Goal: Task Accomplishment & Management: Use online tool/utility

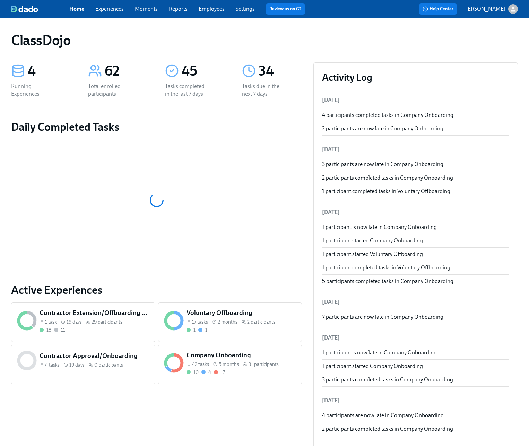
click at [255, 374] on div "10 4 17" at bounding box center [241, 372] width 110 height 7
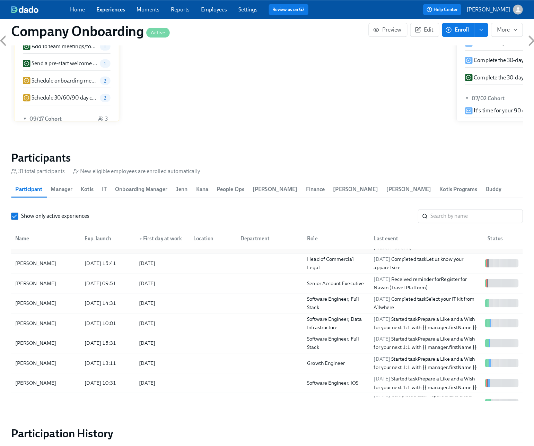
scroll to position [58, 0]
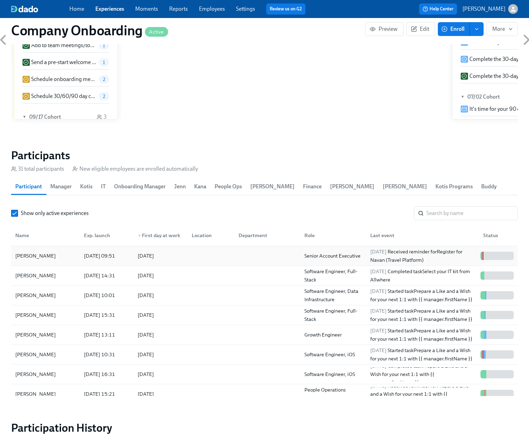
click at [198, 263] on div at bounding box center [209, 256] width 47 height 14
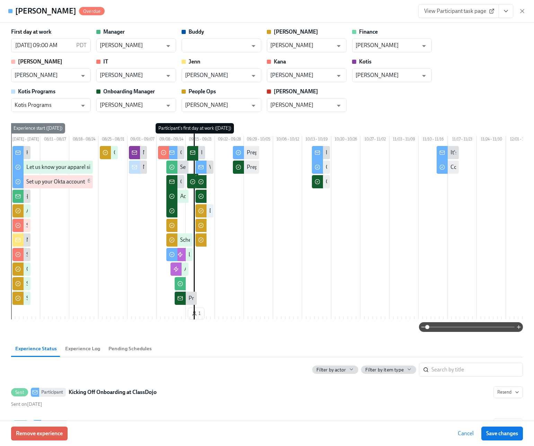
click at [509, 10] on button "View task page" at bounding box center [506, 11] width 15 height 14
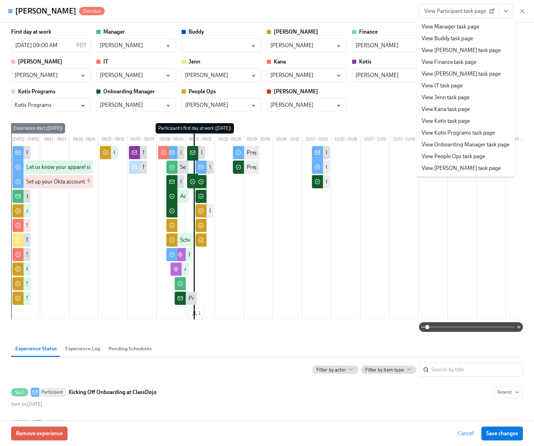
click at [446, 159] on link "View People Ops task page" at bounding box center [453, 156] width 63 height 8
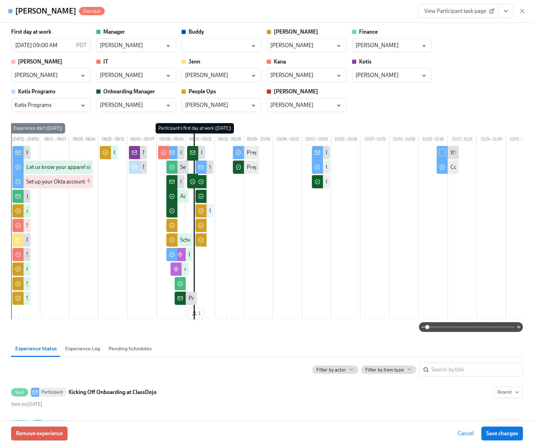
scroll to position [58, 0]
click at [245, 47] on input "text" at bounding box center [216, 45] width 63 height 14
click at [235, 63] on li "Hilary Colton" at bounding box center [222, 62] width 80 height 12
type input "Hilary Colton"
click at [492, 430] on span "Save changes" at bounding box center [502, 433] width 32 height 7
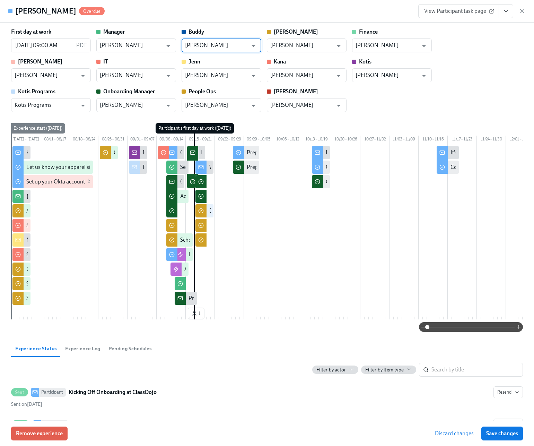
type input "Hilary Colton"
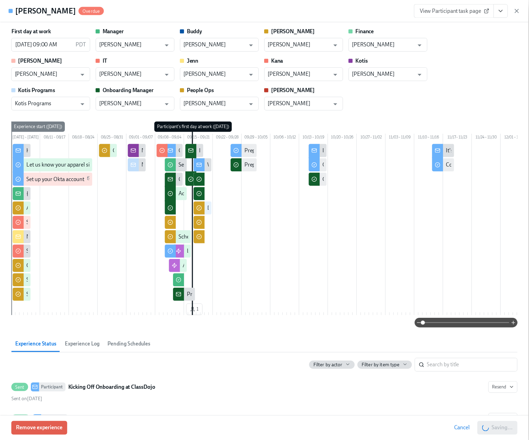
scroll to position [0, 17117]
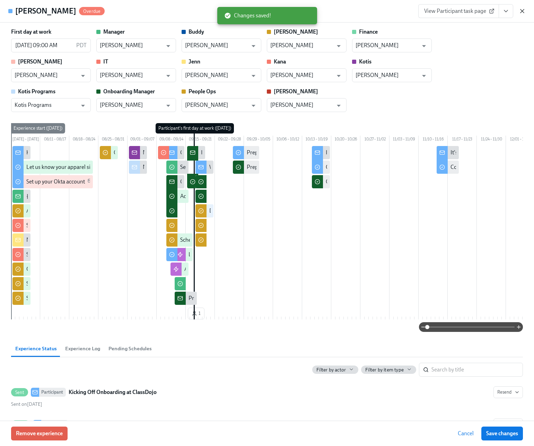
click at [521, 12] on icon "button" at bounding box center [521, 10] width 3 height 3
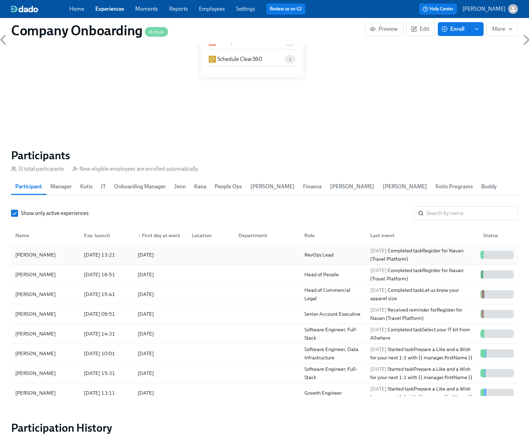
click at [230, 259] on div at bounding box center [209, 255] width 47 height 14
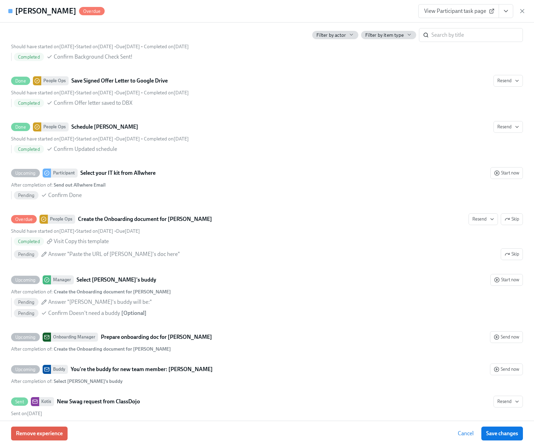
scroll to position [787, 0]
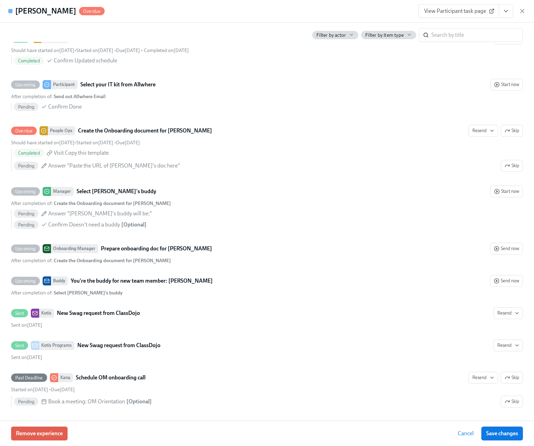
click at [507, 12] on icon "View task page" at bounding box center [505, 11] width 7 height 7
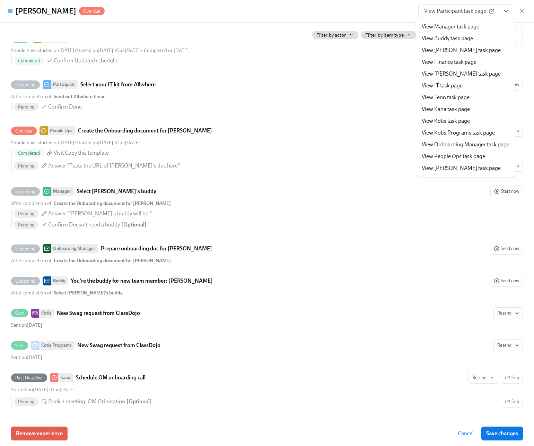
click at [448, 156] on link "View People Ops task page" at bounding box center [453, 156] width 63 height 8
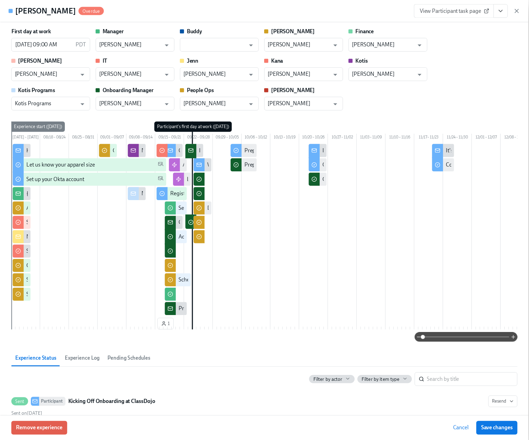
scroll to position [0, 17117]
click at [520, 11] on icon "button" at bounding box center [522, 11] width 7 height 7
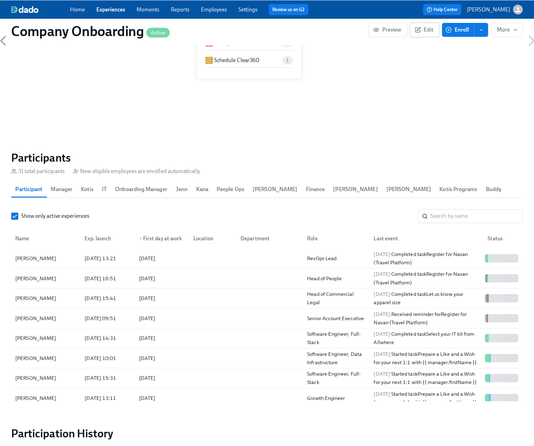
scroll to position [0, 17112]
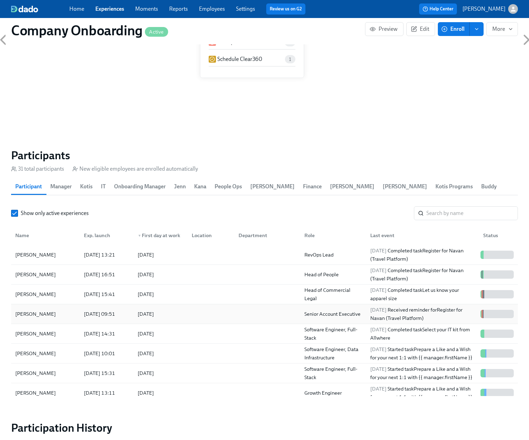
click at [200, 319] on div at bounding box center [209, 314] width 47 height 14
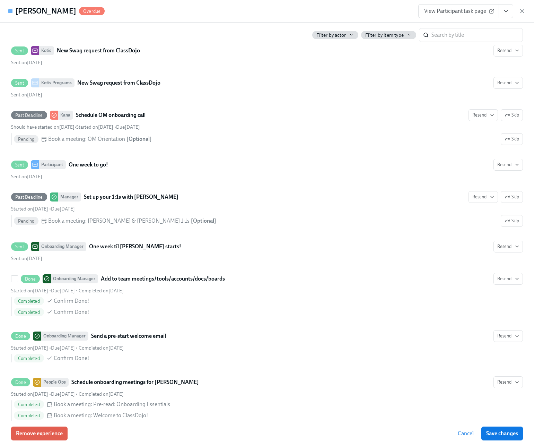
scroll to position [1252, 0]
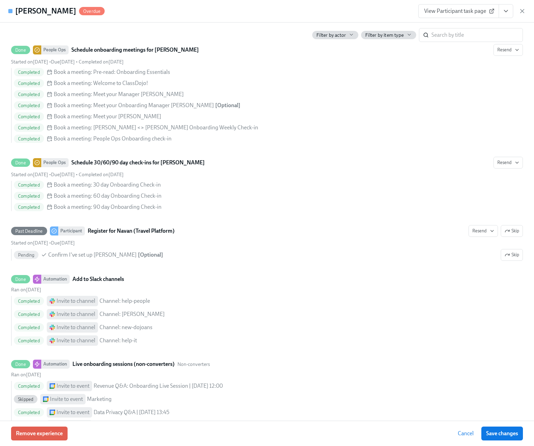
click at [507, 12] on icon "View task page" at bounding box center [505, 11] width 7 height 7
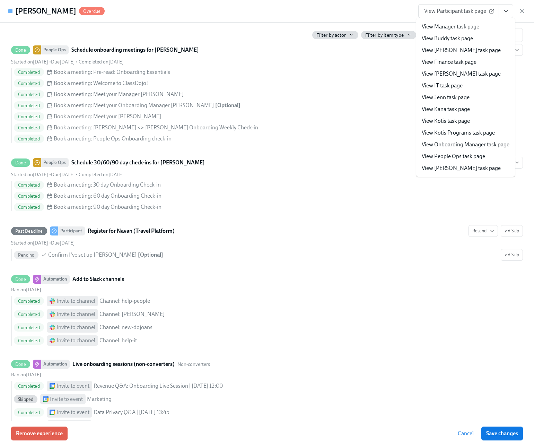
click at [472, 60] on link "View Finance task page" at bounding box center [449, 62] width 55 height 8
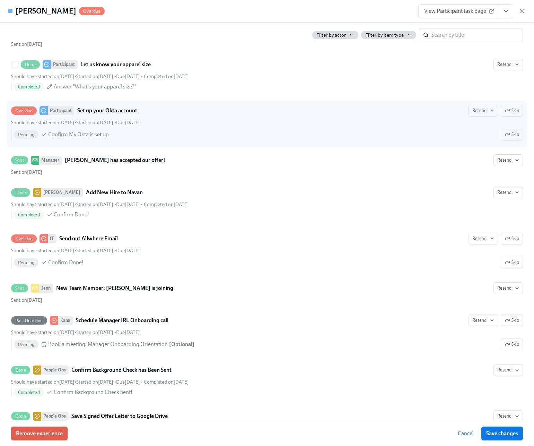
scroll to position [0, 0]
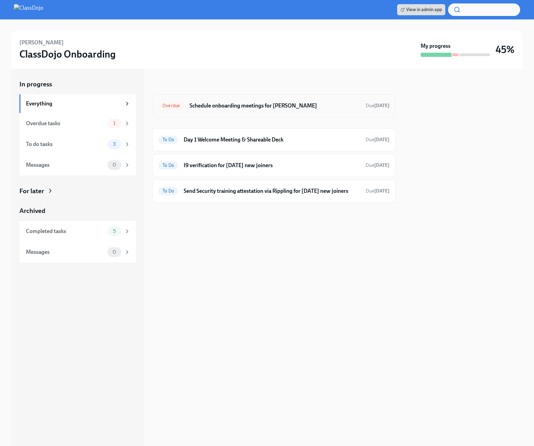
click at [285, 106] on h6 "Schedule onboarding meetings for [PERSON_NAME]" at bounding box center [275, 106] width 170 height 8
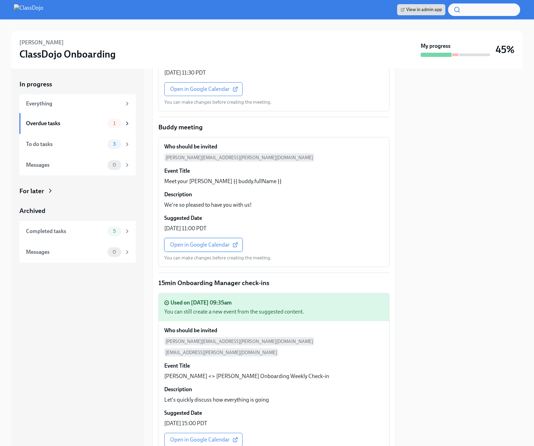
scroll to position [866, 0]
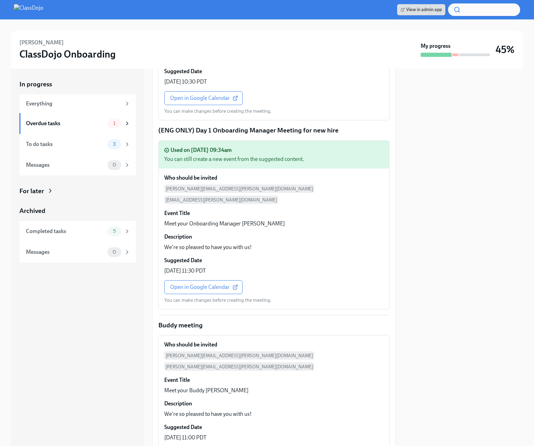
scroll to position [834, 0]
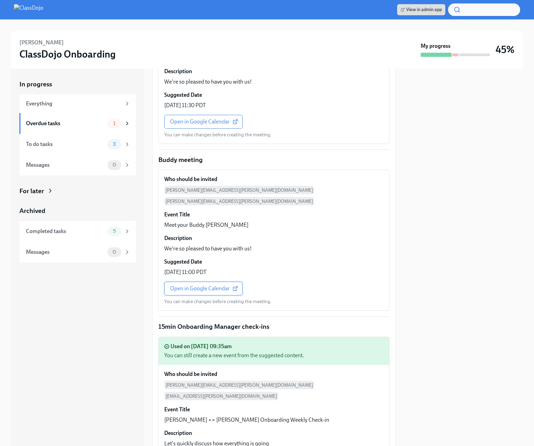
click at [188, 285] on span "Open in Google Calendar" at bounding box center [203, 288] width 67 height 7
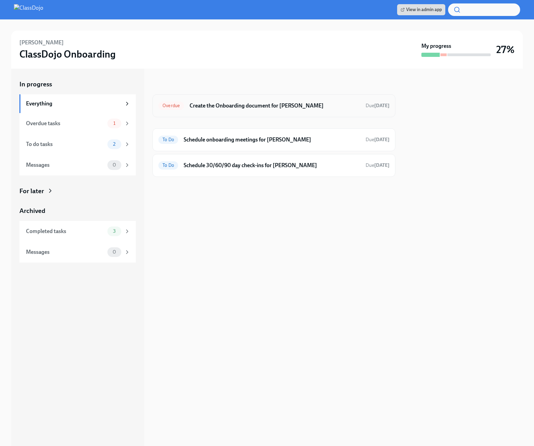
click at [267, 104] on h6 "Create the Onboarding document for [PERSON_NAME]" at bounding box center [275, 106] width 170 height 8
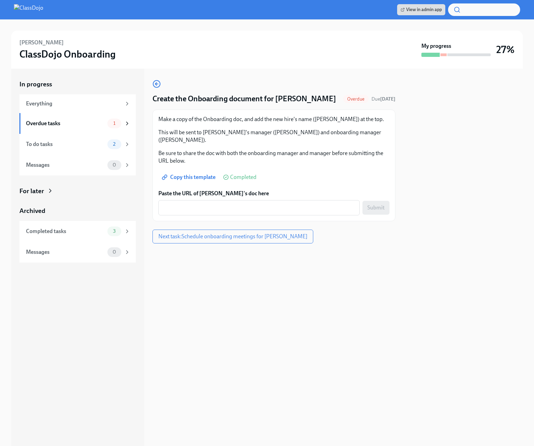
click at [204, 177] on span "Copy this template" at bounding box center [189, 177] width 52 height 7
click at [279, 206] on textarea "Paste the URL of [PERSON_NAME]'s doc here" at bounding box center [259, 207] width 193 height 8
paste textarea "[URL][DOMAIN_NAME]"
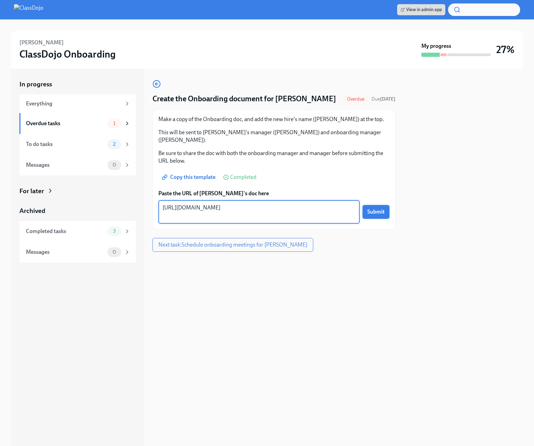
type textarea "[URL][DOMAIN_NAME]"
click at [373, 215] on span "Submit" at bounding box center [375, 211] width 17 height 7
